Goal: Task Accomplishment & Management: Use online tool/utility

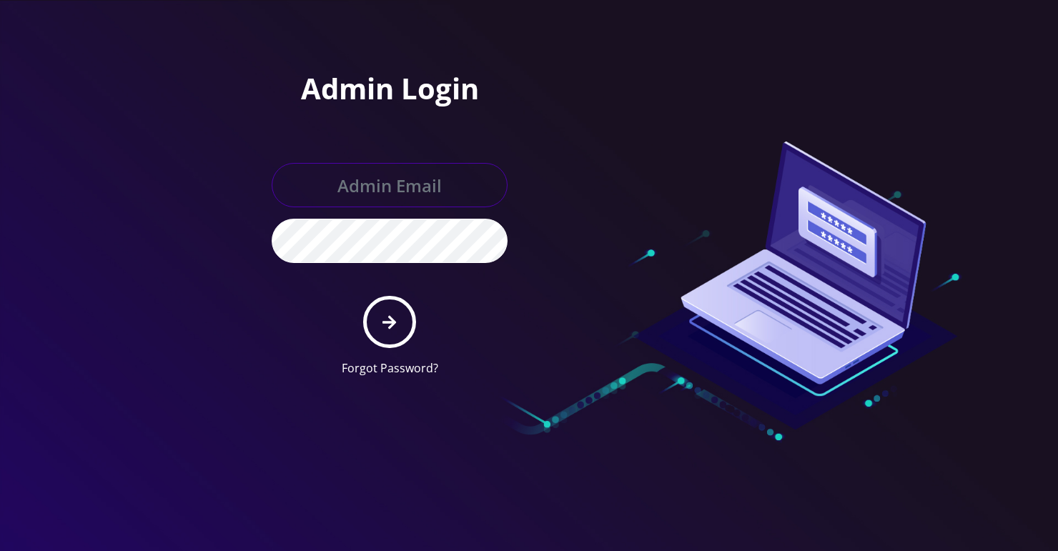
click at [412, 186] on input "text" at bounding box center [390, 185] width 236 height 44
type input "[PERSON_NAME][EMAIL_ADDRESS][DOMAIN_NAME]"
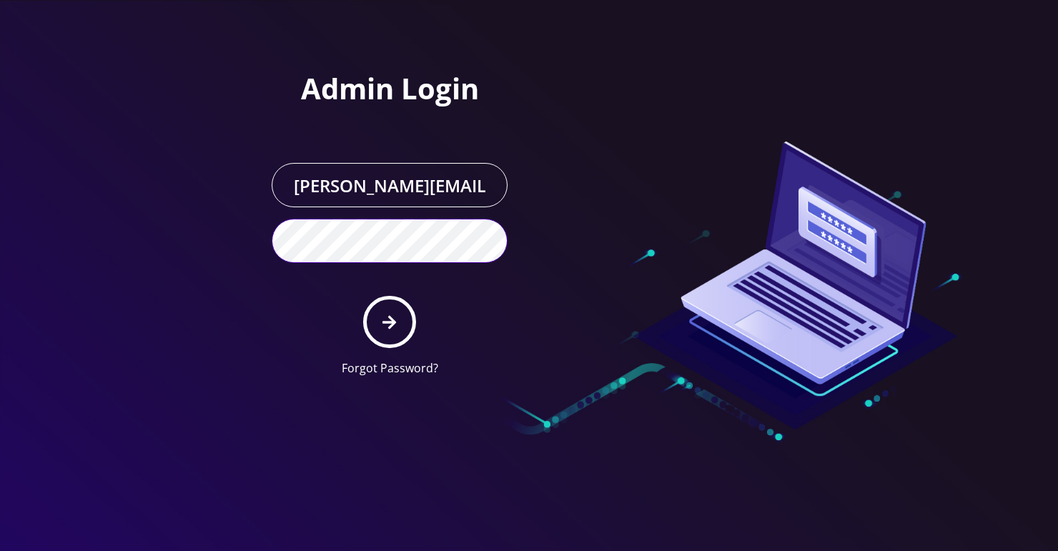
click at [363, 296] on button "submit" at bounding box center [389, 322] width 52 height 52
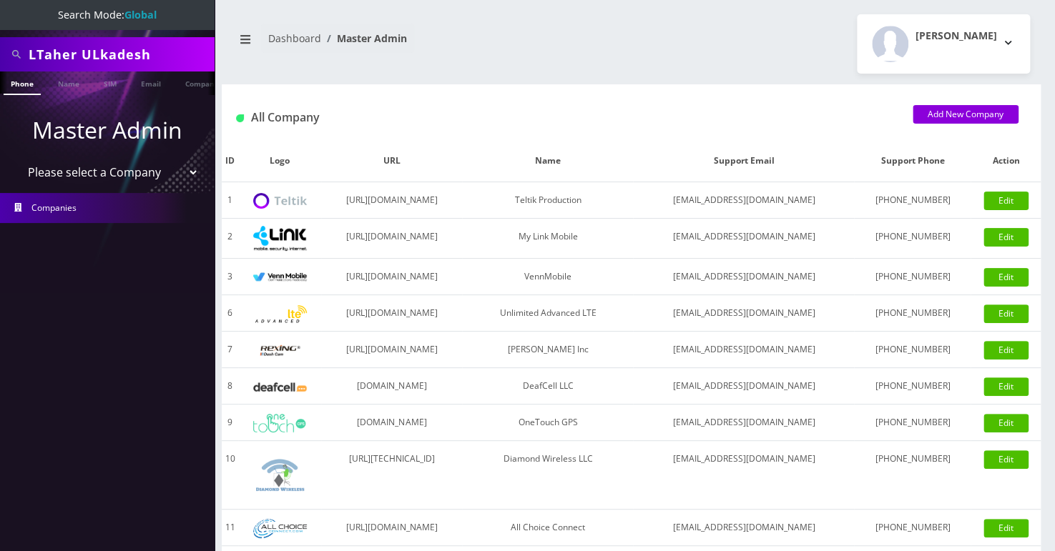
click at [89, 51] on input "LTaher ULkadesh" at bounding box center [120, 54] width 182 height 27
type input "accord bus"
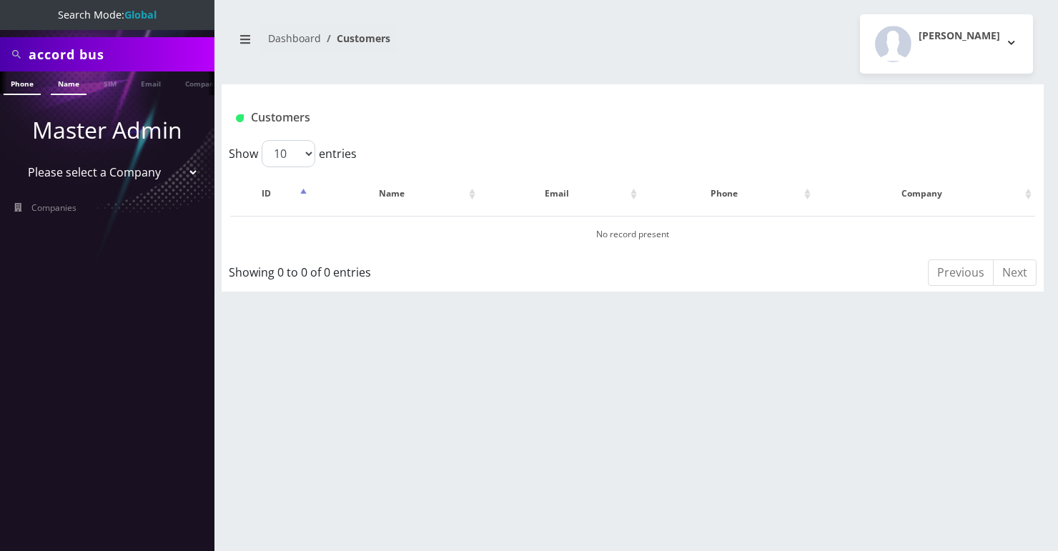
click at [64, 84] on link "Name" at bounding box center [69, 83] width 36 height 24
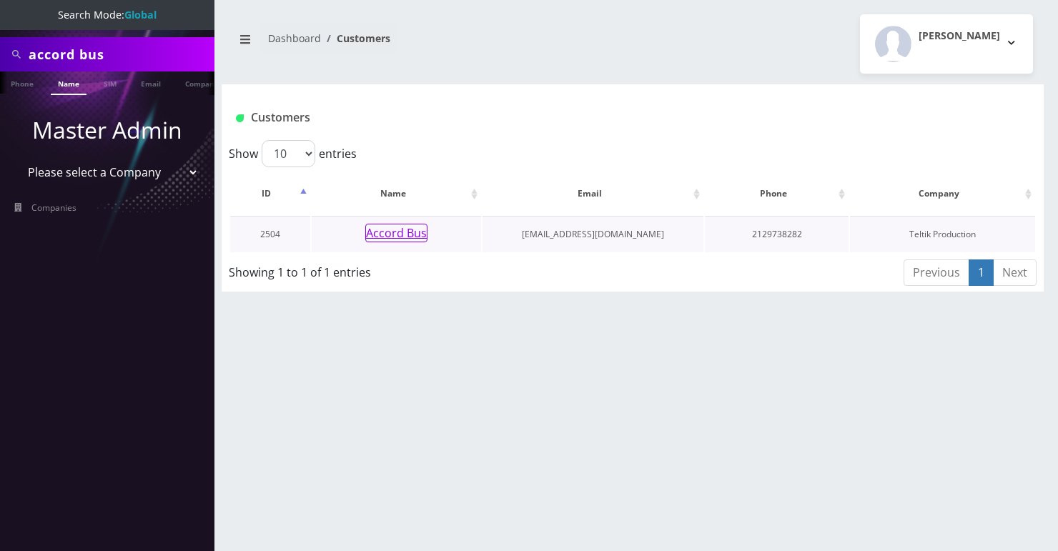
click at [382, 232] on button "Accord Bus" at bounding box center [396, 233] width 62 height 19
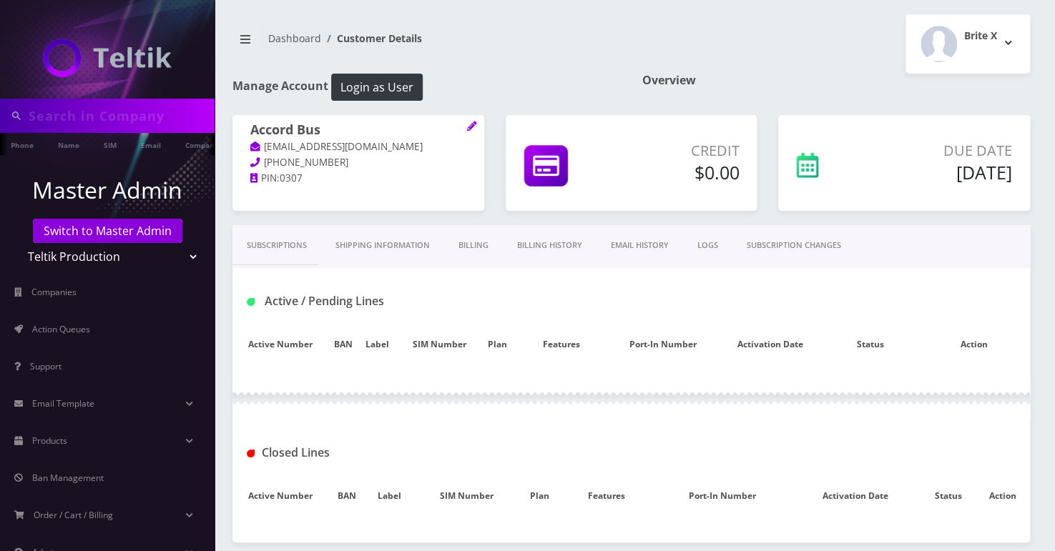
type input "accord bus"
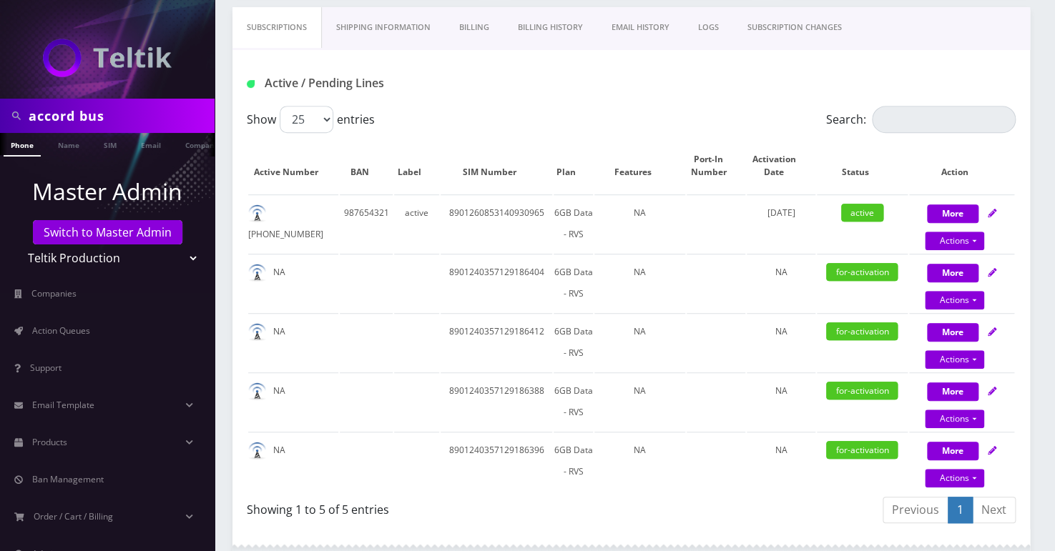
scroll to position [129, 0]
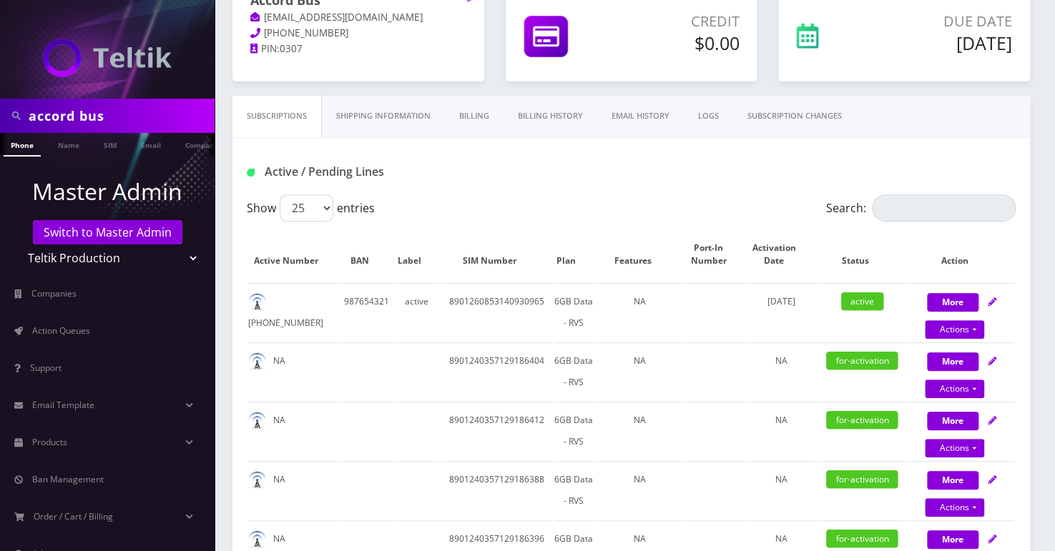
click at [478, 122] on link "Billing" at bounding box center [474, 116] width 59 height 41
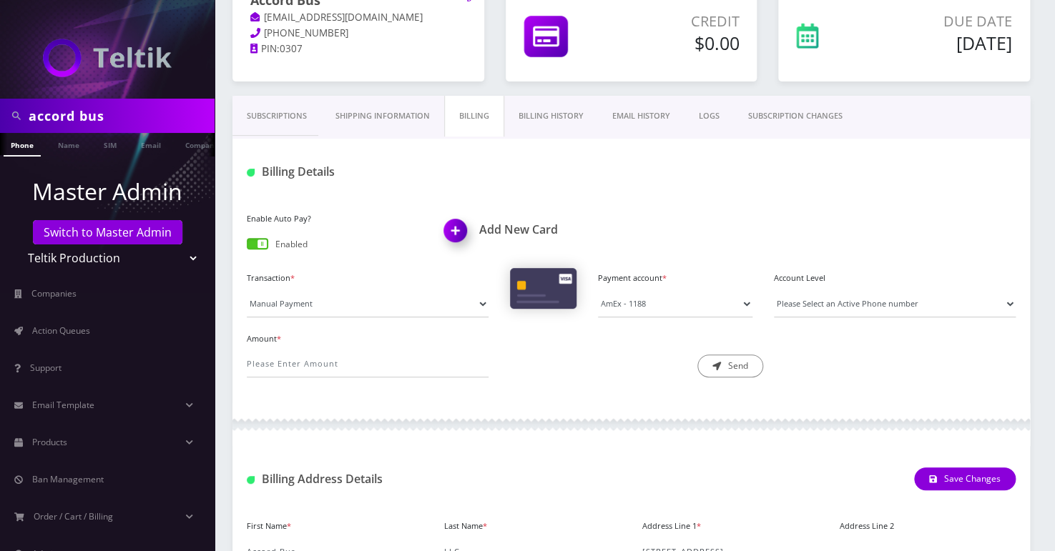
click at [543, 112] on link "Billing History" at bounding box center [551, 116] width 94 height 41
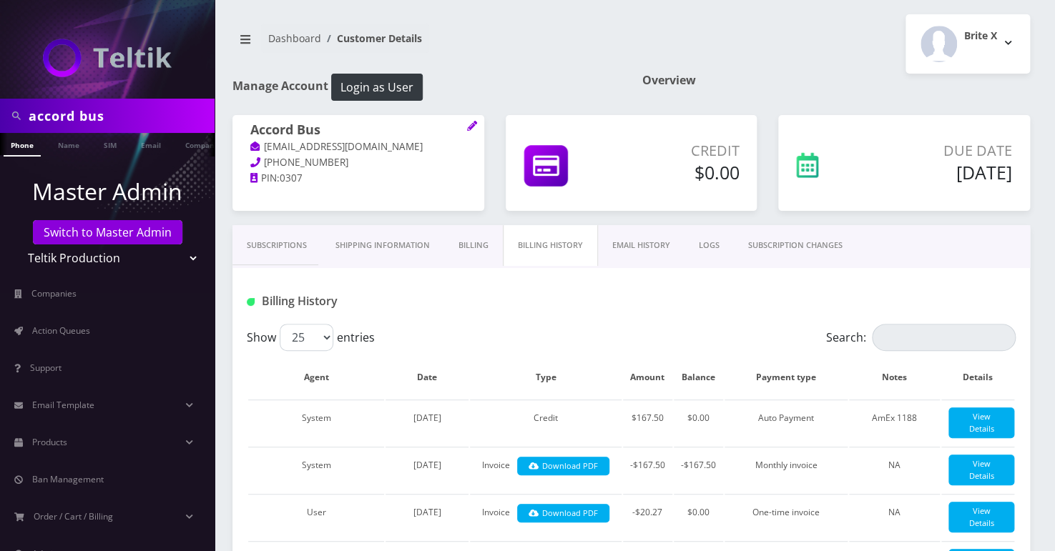
click at [652, 241] on link "EMAIL HISTORY" at bounding box center [641, 245] width 87 height 41
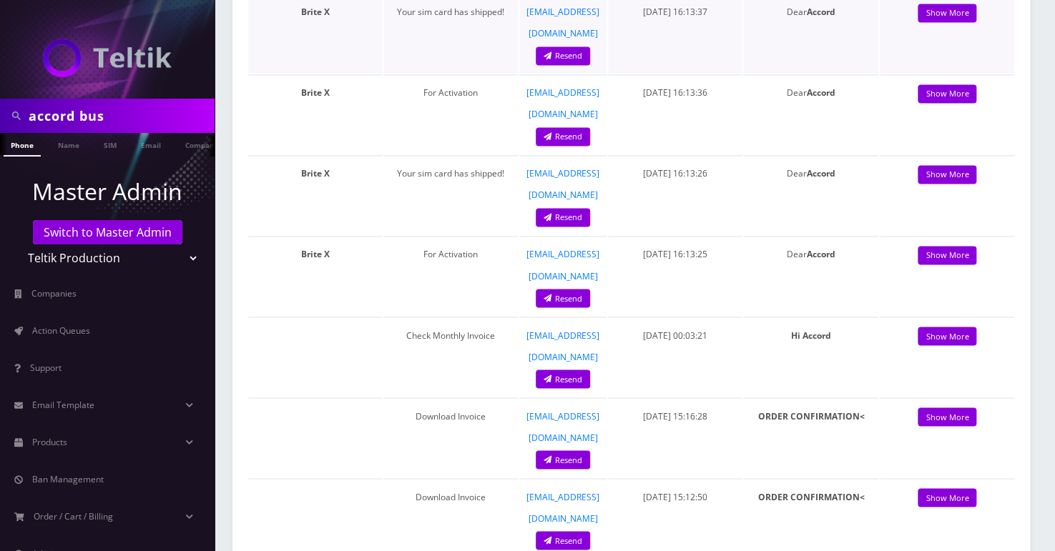
scroll to position [909, 0]
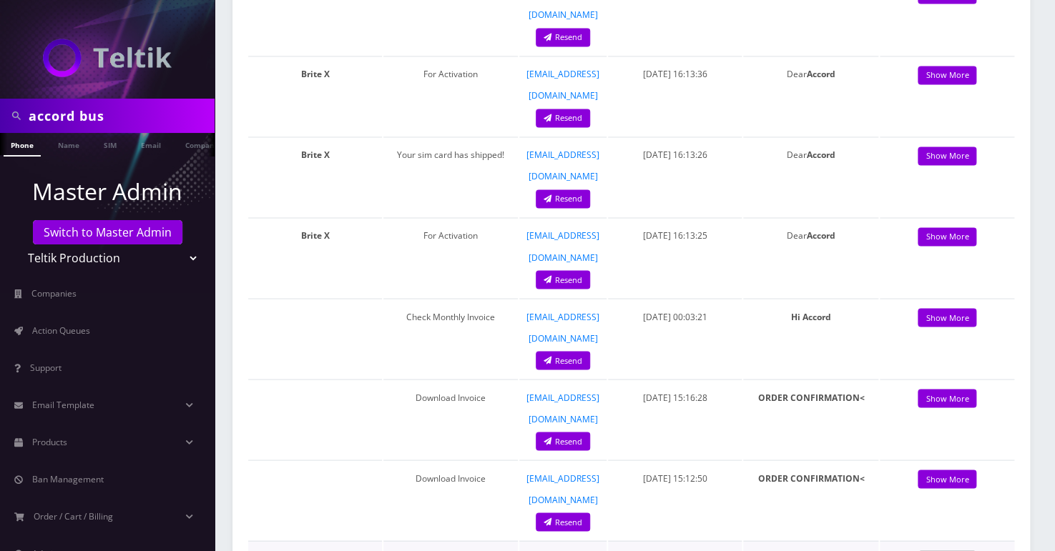
click at [956, 551] on link "Show More" at bounding box center [946, 560] width 59 height 19
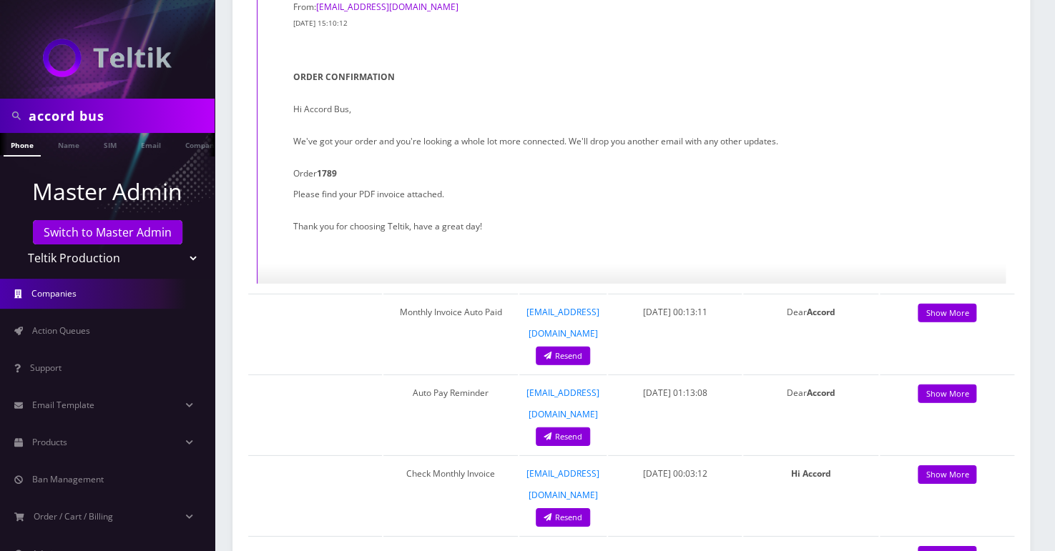
scroll to position [1559, 0]
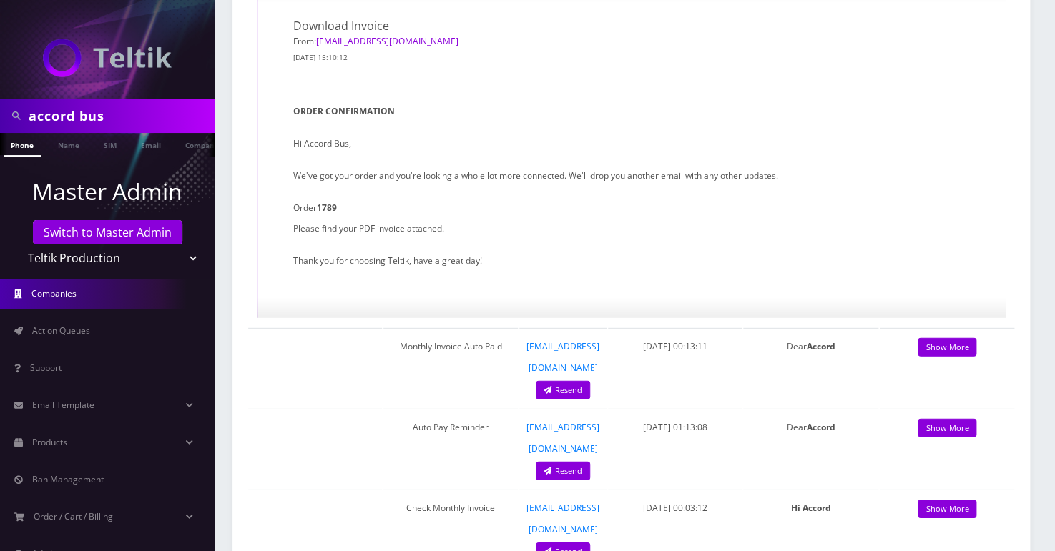
click at [76, 301] on link "Companies" at bounding box center [107, 294] width 214 height 30
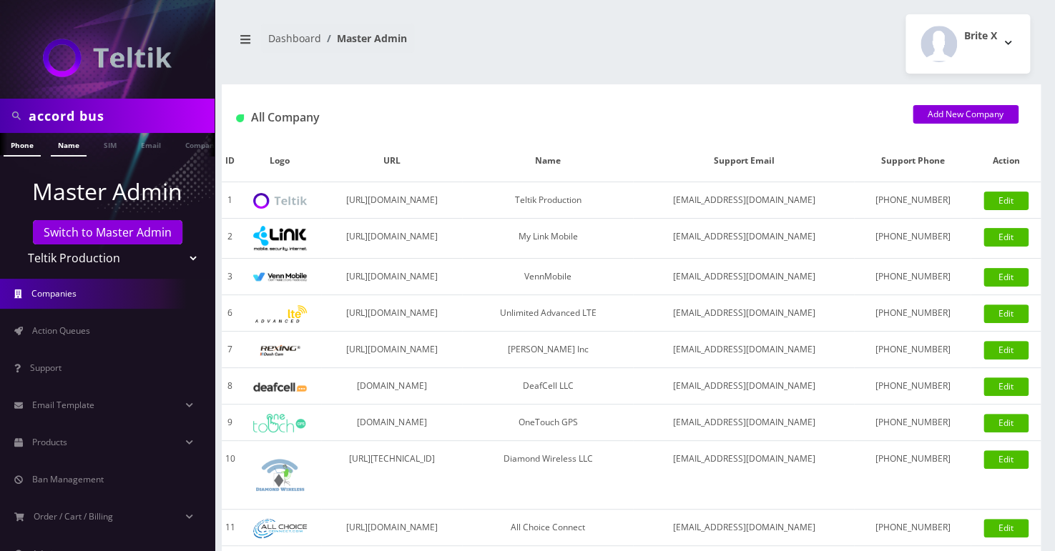
click at [74, 149] on link "Name" at bounding box center [69, 145] width 36 height 24
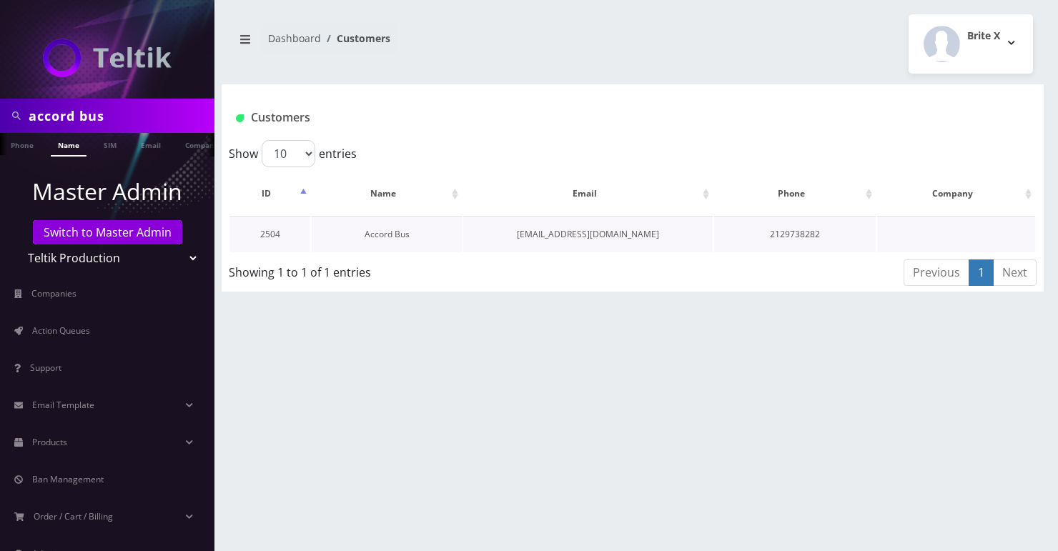
click at [394, 237] on link "Accord Bus" at bounding box center [387, 234] width 45 height 12
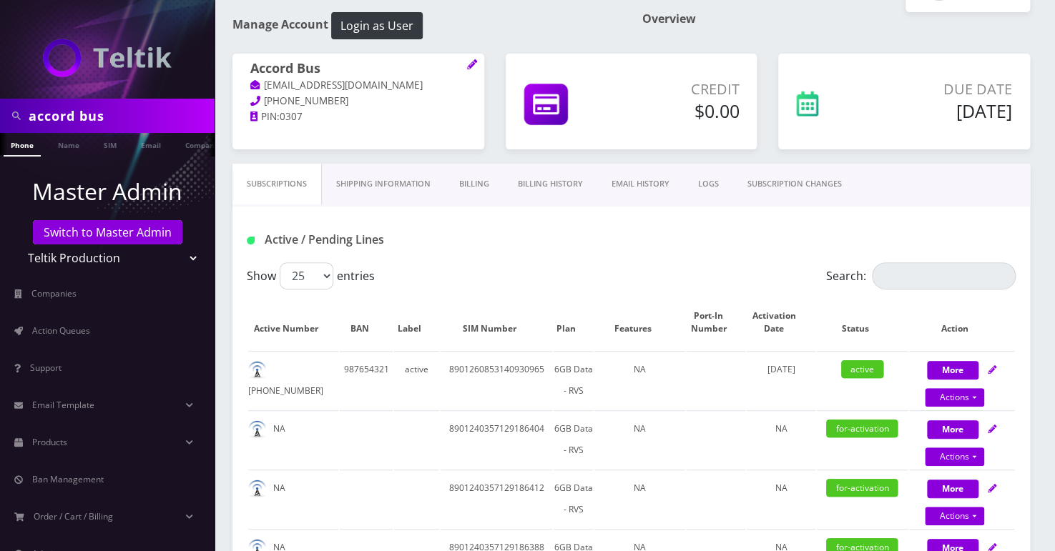
scroll to position [260, 0]
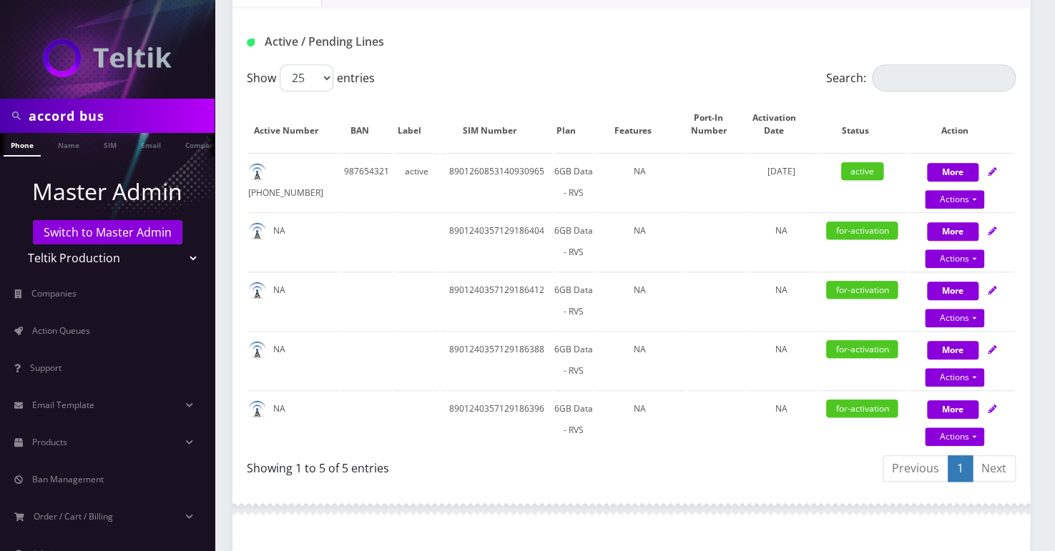
click at [563, 64] on div "Show 25 50 100 250 500 entries" at bounding box center [535, 77] width 576 height 27
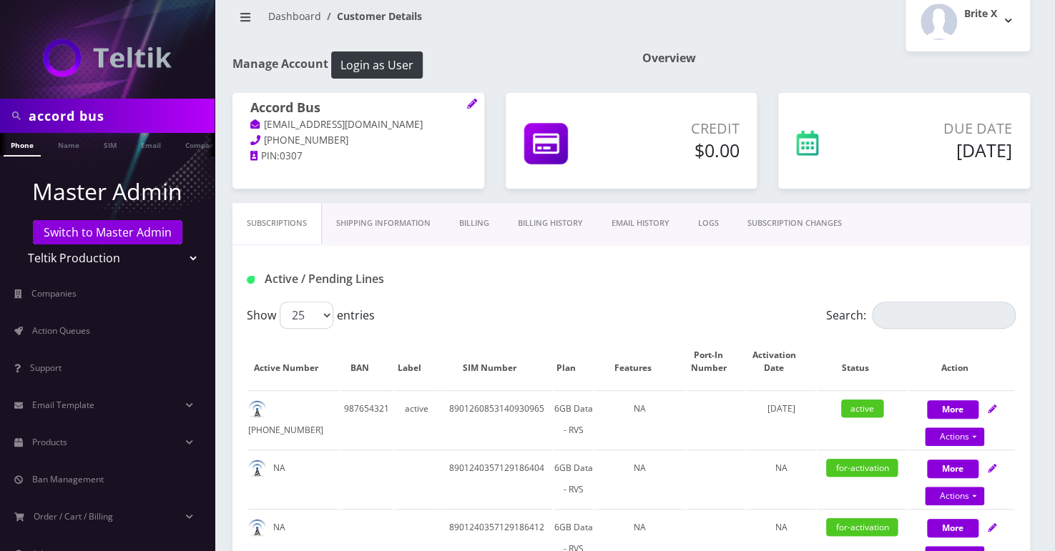
scroll to position [0, 0]
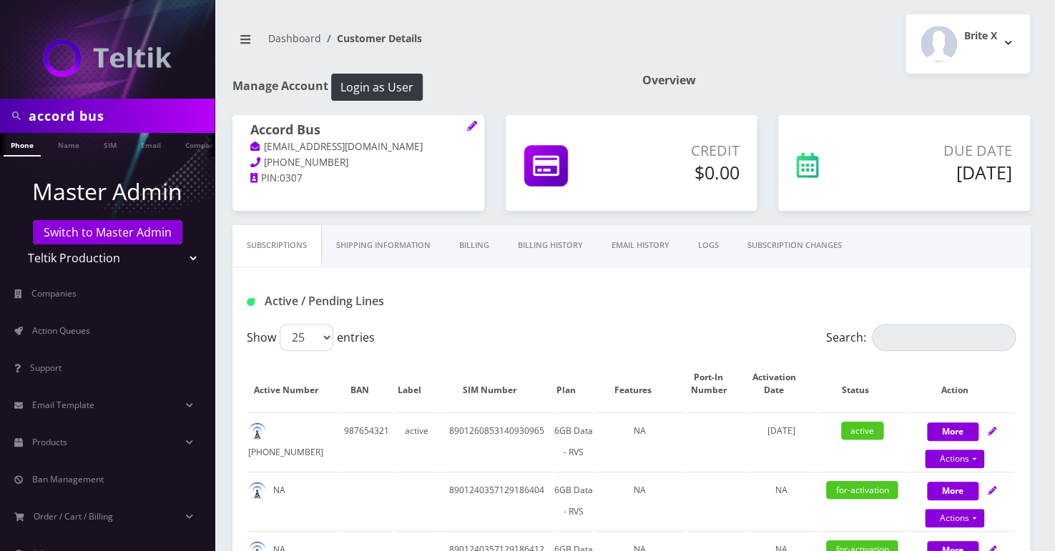
click at [453, 247] on link "Billing" at bounding box center [474, 245] width 59 height 41
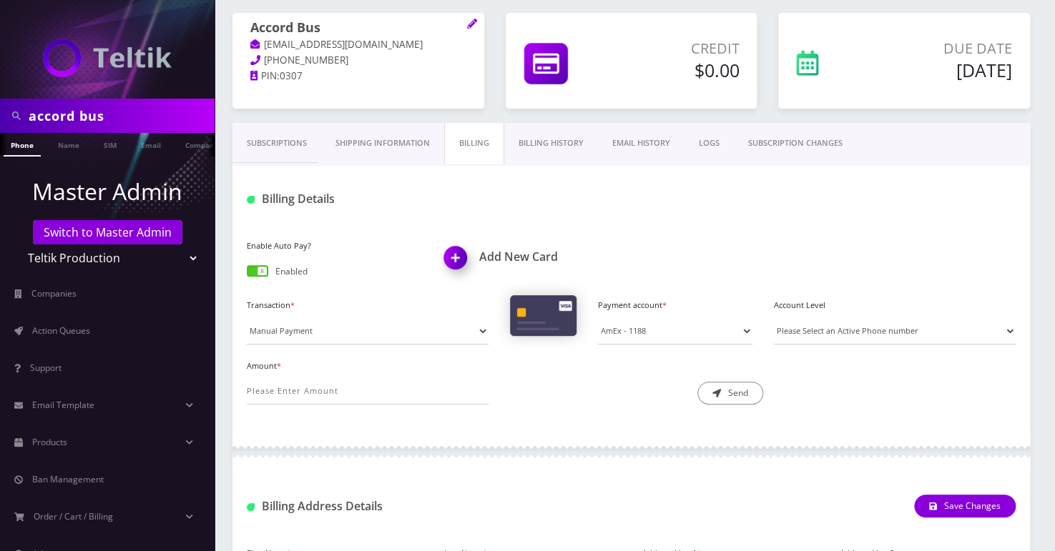
scroll to position [194, 0]
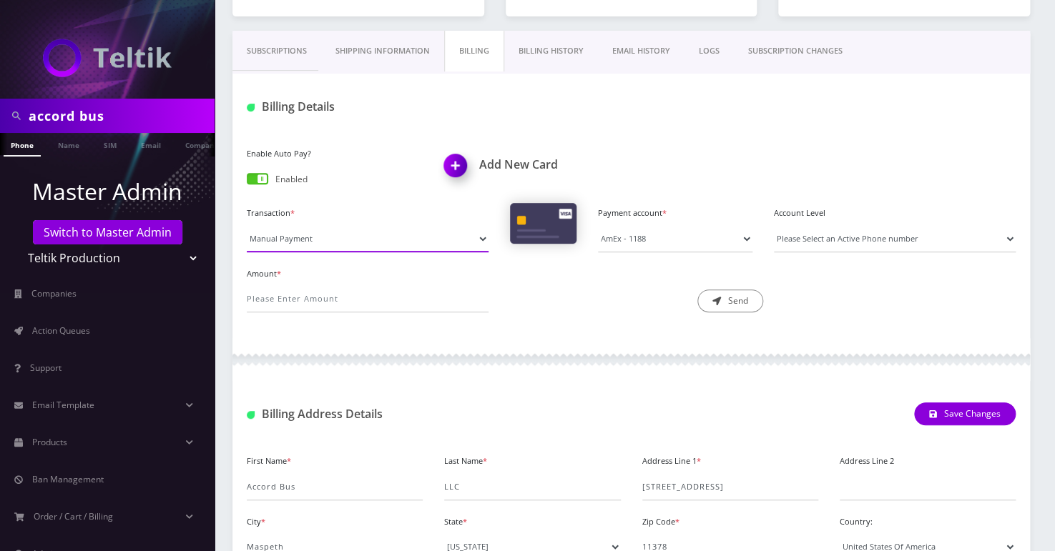
click at [334, 237] on select "Manual Payment Custom Charge Manual Credit Custom Invoice" at bounding box center [368, 238] width 242 height 27
select select "Manual Credit"
click at [247, 225] on select "Manual Payment Custom Charge Manual Credit Custom Invoice" at bounding box center [368, 238] width 242 height 27
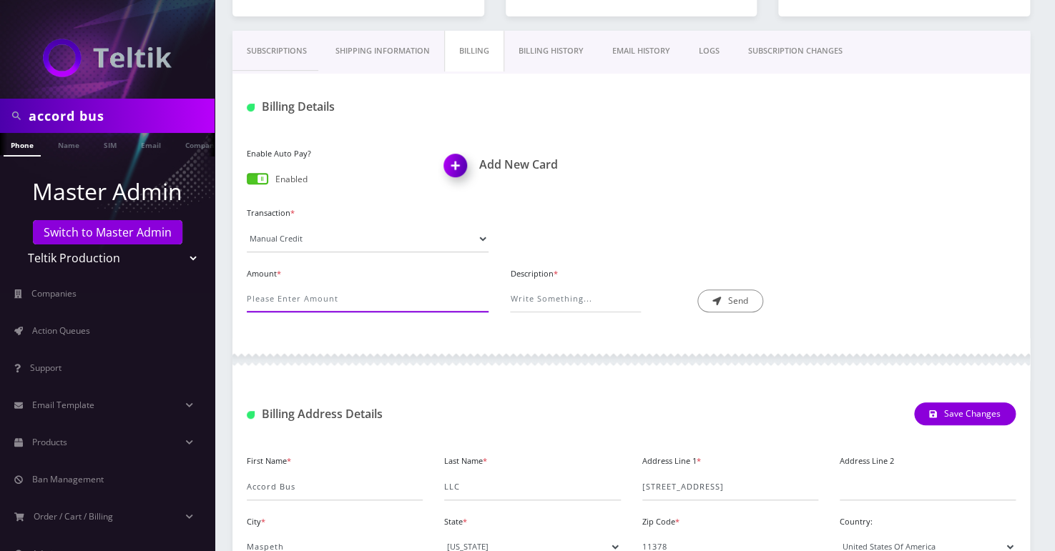
click at [313, 293] on input "Amount *" at bounding box center [368, 298] width 242 height 27
type input "40.00"
type input "TWOS - 9 Days plus 4.00 extra good measure"
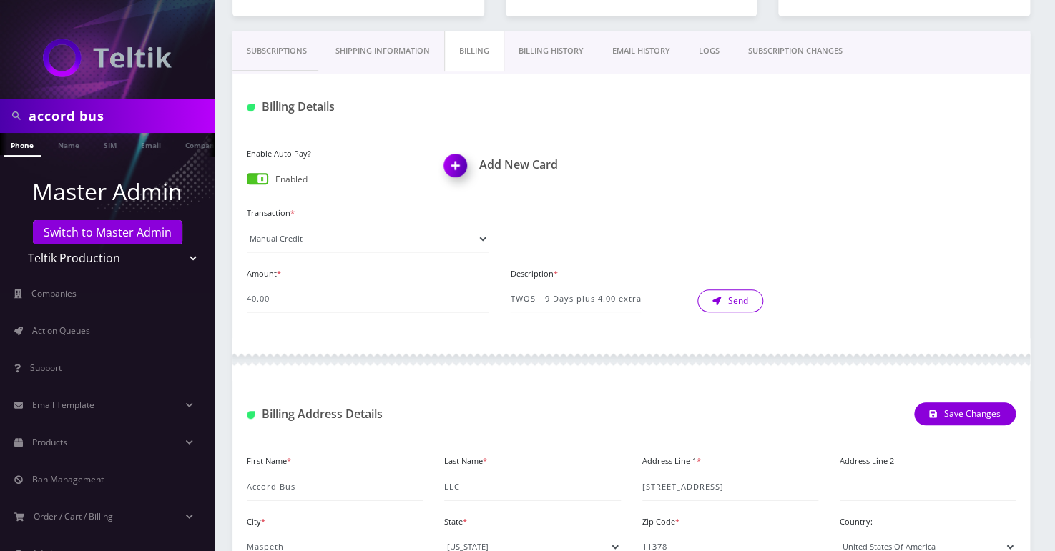
click at [740, 302] on button "Send" at bounding box center [730, 301] width 66 height 23
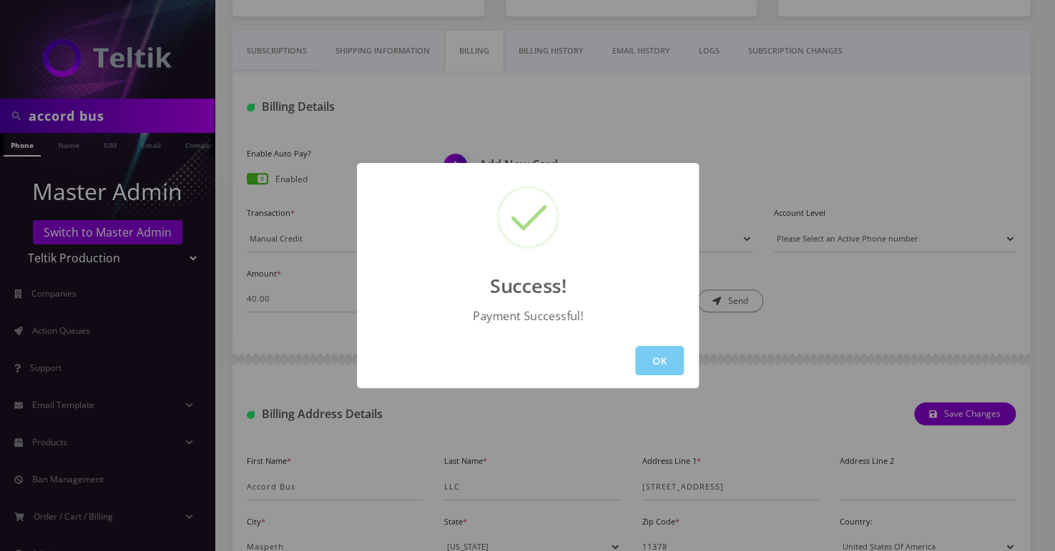
click at [673, 360] on button "OK" at bounding box center [659, 360] width 49 height 29
